Goal: Information Seeking & Learning: Learn about a topic

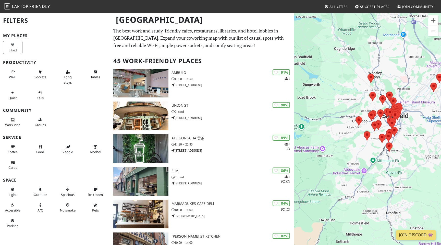
drag, startPoint x: 313, startPoint y: 132, endPoint x: 403, endPoint y: 110, distance: 92.8
click at [403, 110] on div "To navigate, press the arrow keys." at bounding box center [367, 135] width 147 height 245
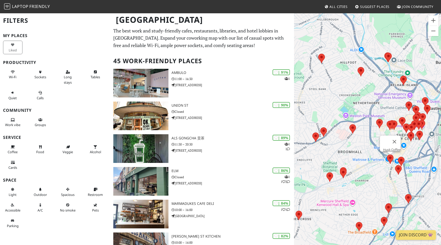
click at [387, 154] on area at bounding box center [387, 154] width 0 height 0
click at [388, 148] on link "Husk Coffee" at bounding box center [392, 150] width 18 height 4
click at [400, 173] on img at bounding box center [398, 169] width 7 height 9
click at [395, 165] on area at bounding box center [395, 165] width 0 height 0
click at [405, 194] on area at bounding box center [405, 194] width 0 height 0
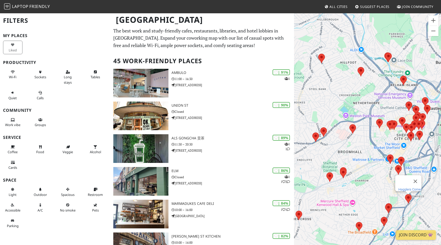
click at [409, 187] on link "Hagglers Corner" at bounding box center [409, 189] width 23 height 4
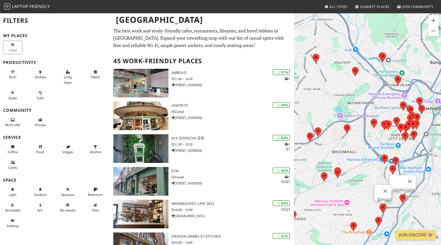
click at [380, 203] on area at bounding box center [380, 203] width 0 height 0
click at [382, 197] on link "Bragazzis" at bounding box center [385, 199] width 14 height 4
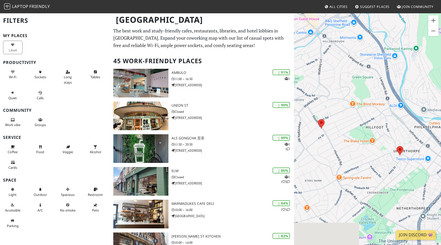
drag, startPoint x: 379, startPoint y: 148, endPoint x: 389, endPoint y: 73, distance: 75.9
click at [389, 73] on div "To navigate, press the arrow keys. Bragazzis" at bounding box center [367, 135] width 147 height 245
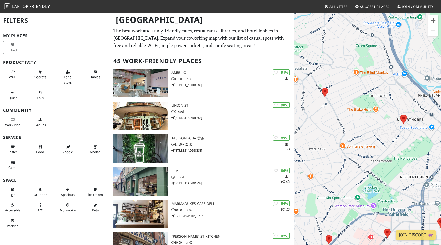
click at [322, 88] on area at bounding box center [322, 88] width 0 height 0
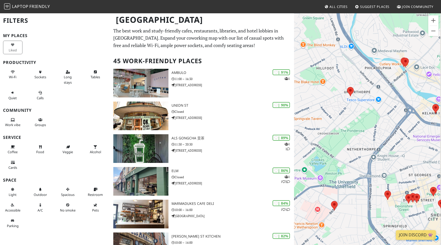
drag, startPoint x: 366, startPoint y: 119, endPoint x: 313, endPoint y: 92, distance: 59.6
click at [312, 92] on div "To navigate, press the arrow keys. Gerry's Bakery" at bounding box center [367, 135] width 147 height 245
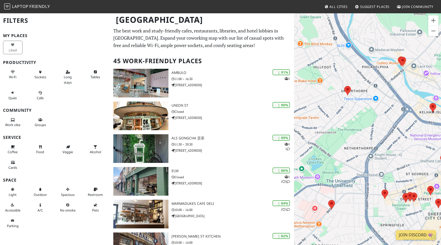
click at [349, 94] on img at bounding box center [347, 90] width 7 height 9
click at [344, 86] on area at bounding box center [344, 86] width 0 height 0
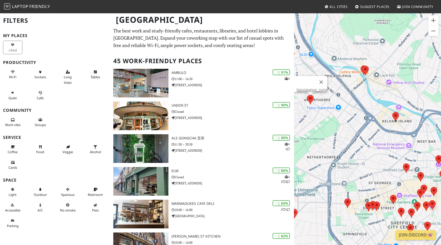
drag, startPoint x: 362, startPoint y: 112, endPoint x: 321, endPoint y: 122, distance: 42.7
click at [320, 122] on div "To navigate, press the arrow keys. Zest Centre" at bounding box center [367, 135] width 147 height 245
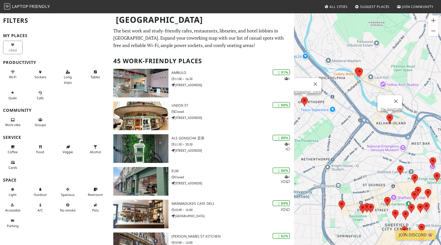
click at [386, 114] on area at bounding box center [386, 114] width 0 height 0
click at [388, 107] on link "The Grind Cafe" at bounding box center [391, 109] width 21 height 4
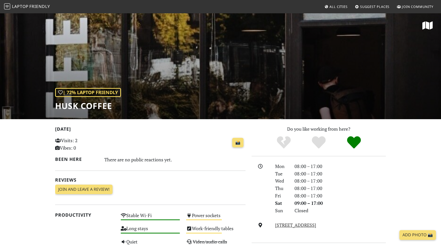
click at [89, 109] on h1 "Husk Coffee" at bounding box center [88, 106] width 66 height 10
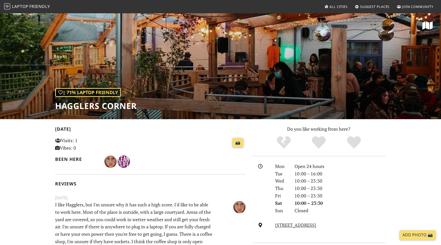
click at [87, 97] on div "| 71% Laptop Friendly Hagglers Corner" at bounding box center [96, 99] width 82 height 23
click at [89, 103] on h1 "Hagglers Corner" at bounding box center [96, 106] width 82 height 10
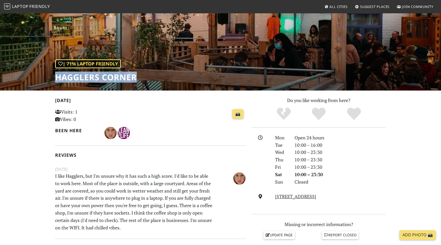
scroll to position [28, 0]
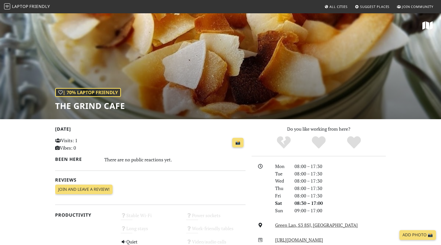
click at [94, 101] on h1 "The Grind Cafe" at bounding box center [90, 106] width 70 height 10
click at [96, 112] on div "| 70% Laptop Friendly The Grind Cafe" at bounding box center [220, 66] width 441 height 106
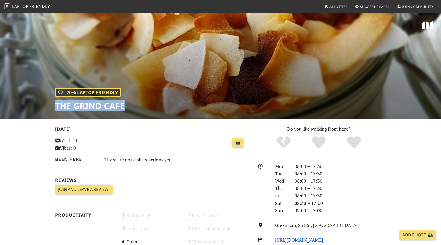
click at [300, 239] on link "[URL][DOMAIN_NAME]" at bounding box center [299, 239] width 48 height 6
